Goal: Transaction & Acquisition: Purchase product/service

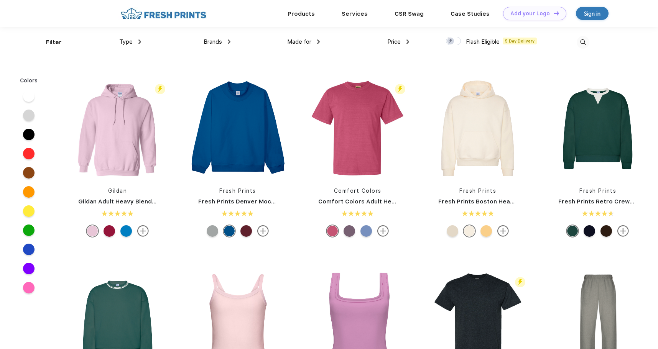
click at [229, 40] on img at bounding box center [229, 42] width 3 height 5
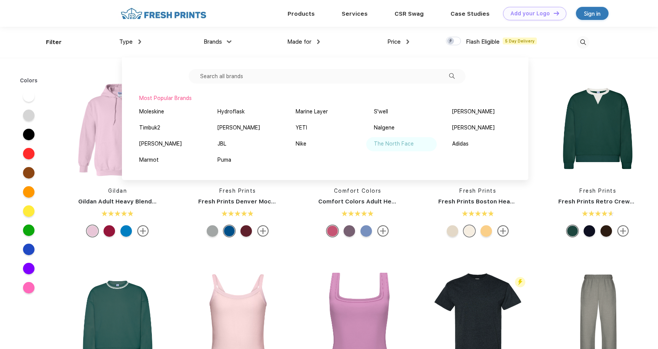
click at [405, 145] on div "The North Face" at bounding box center [394, 144] width 40 height 8
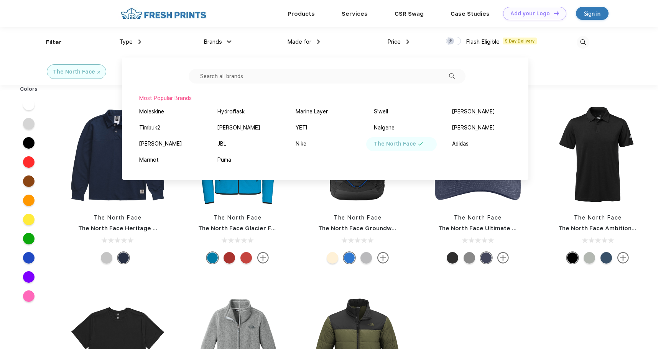
click at [595, 71] on div "The North Face" at bounding box center [329, 71] width 658 height 27
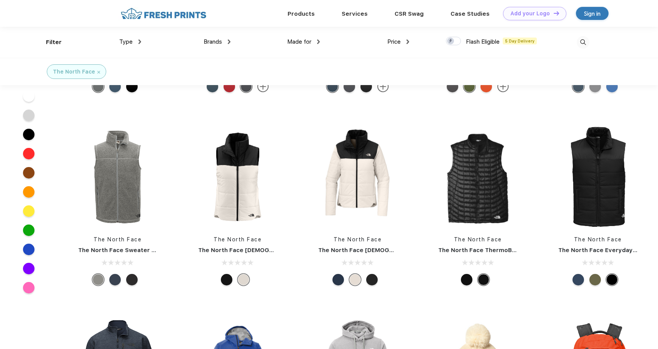
scroll to position [857, 0]
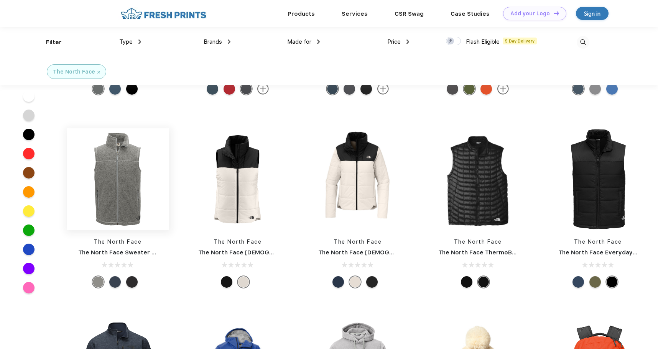
click at [129, 167] on img at bounding box center [118, 180] width 102 height 102
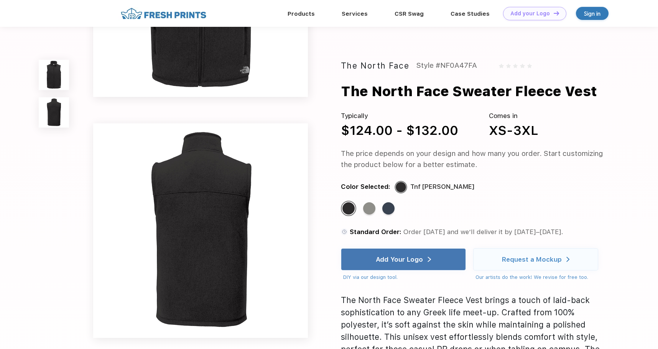
scroll to position [147, 0]
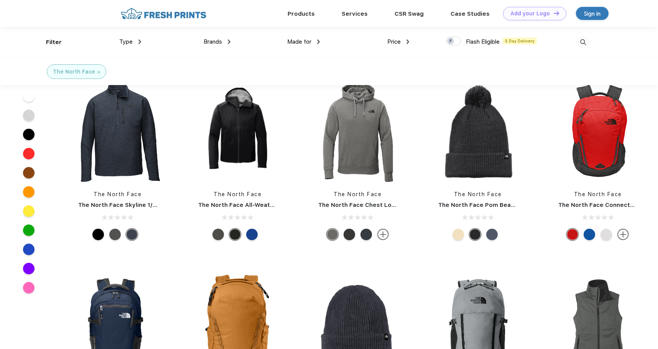
scroll to position [1008, 0]
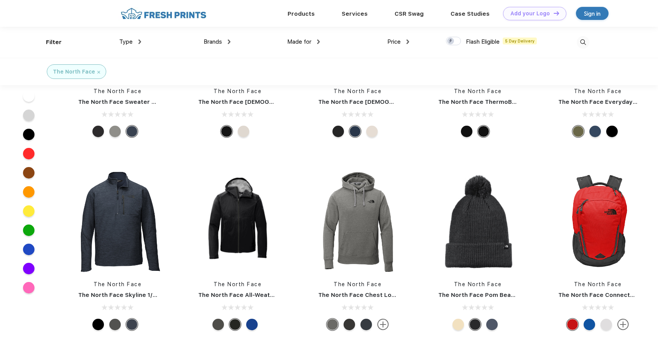
click at [227, 39] on div "Brands" at bounding box center [217, 42] width 27 height 9
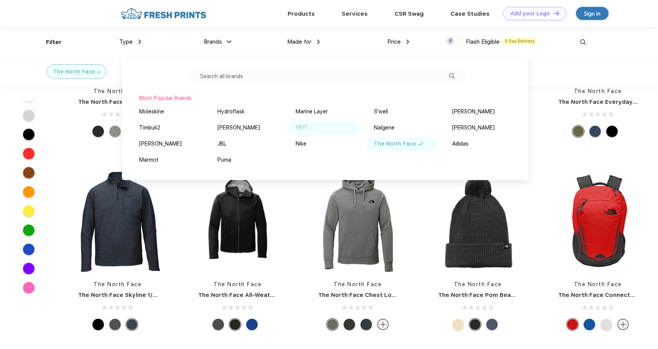
click at [308, 128] on div "YETI" at bounding box center [323, 128] width 71 height 14
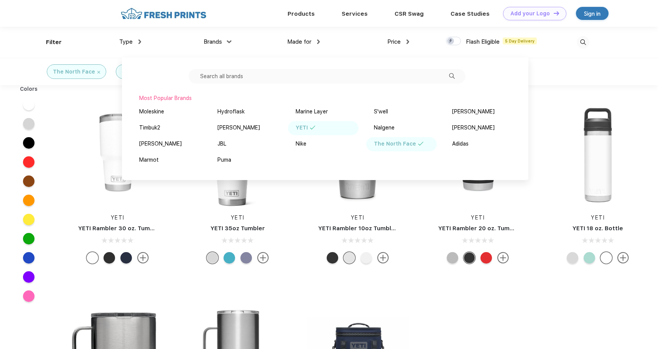
click at [574, 75] on div "The North Face YETI" at bounding box center [329, 71] width 658 height 27
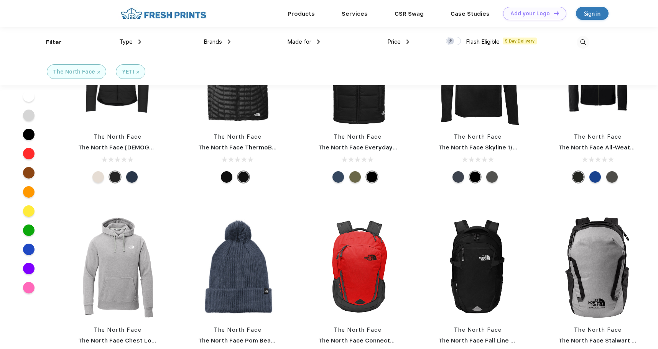
scroll to position [1527, 0]
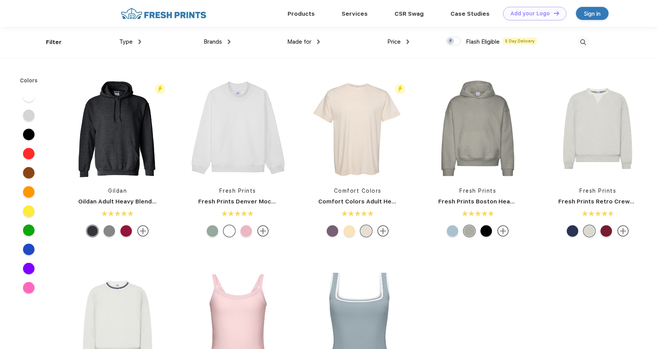
click at [228, 40] on img at bounding box center [229, 42] width 3 height 5
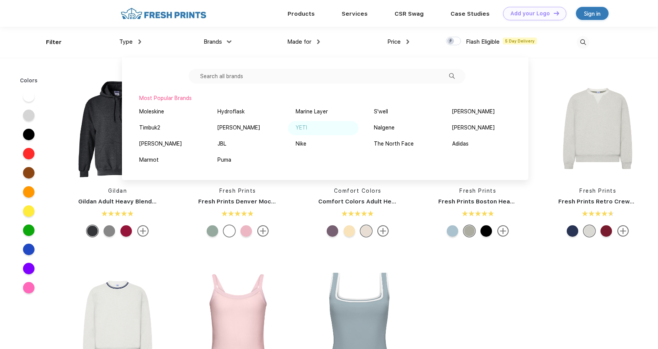
click at [306, 128] on div "YETI" at bounding box center [302, 128] width 12 height 8
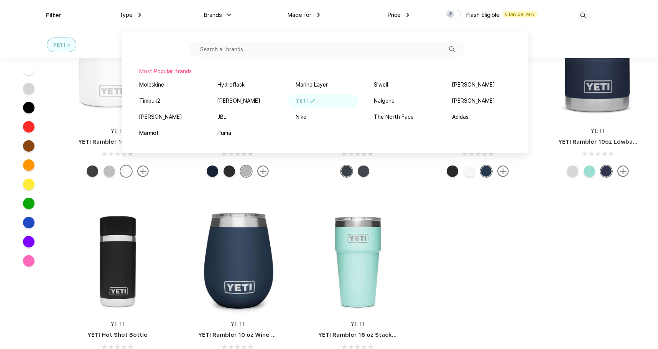
scroll to position [223, 0]
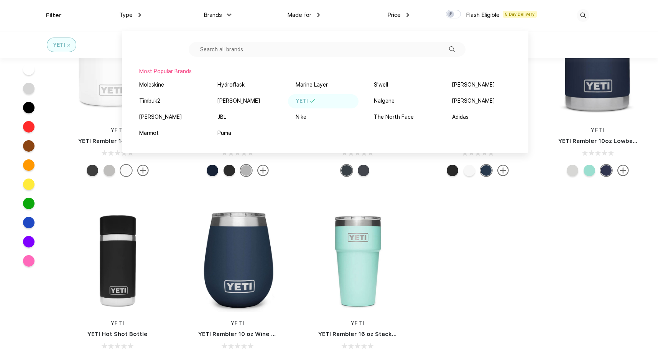
click at [515, 236] on div "YETI YETI Rambler 30 oz. Tumbler YETI YETI 35oz Tumbler YETI YETI Rambler 10oz …" at bounding box center [358, 98] width 601 height 580
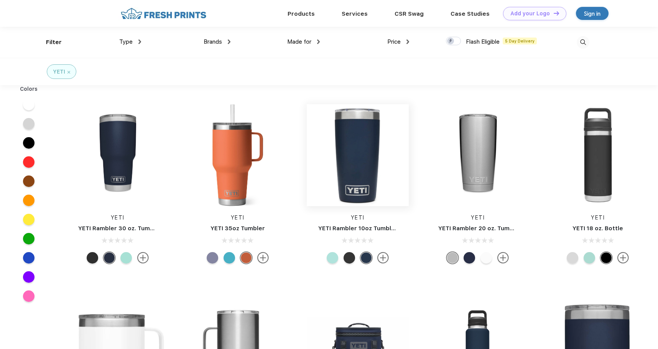
scroll to position [0, 0]
click at [125, 140] on img at bounding box center [118, 155] width 102 height 102
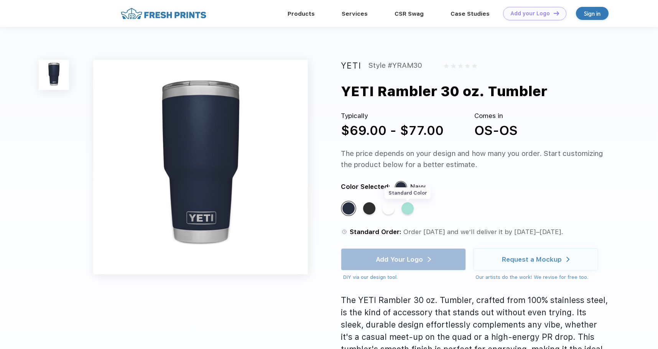
click at [410, 210] on div "Standard Color" at bounding box center [408, 209] width 12 height 12
